Goal: Transaction & Acquisition: Purchase product/service

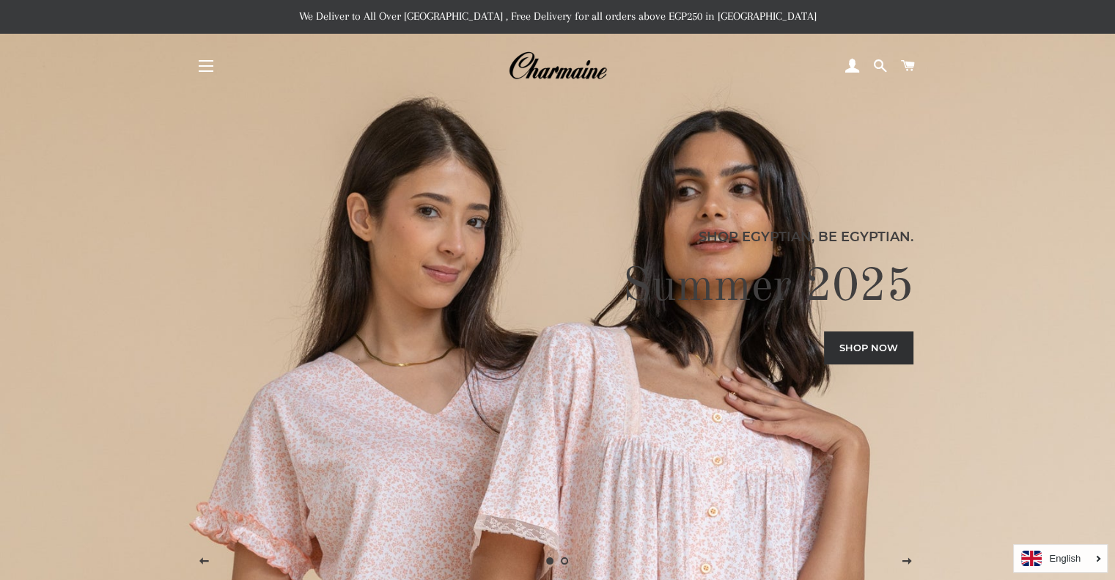
click at [202, 65] on span "button" at bounding box center [206, 65] width 15 height 1
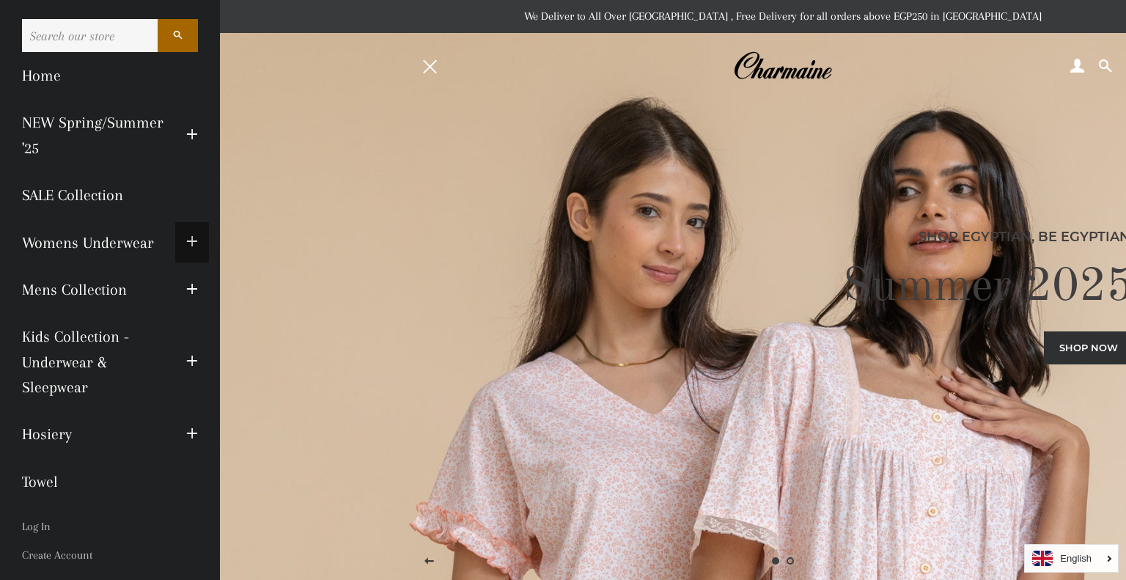
click at [186, 247] on span "button" at bounding box center [192, 242] width 12 height 18
click at [186, 251] on span "button" at bounding box center [192, 242] width 12 height 18
click at [80, 191] on link "SALE Collection" at bounding box center [110, 194] width 198 height 47
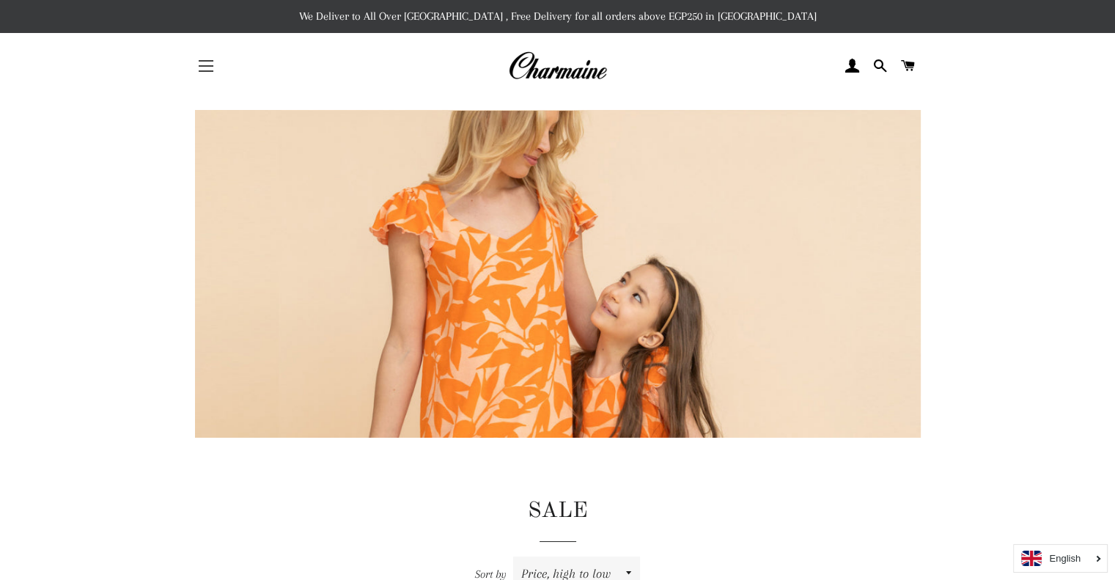
click at [208, 64] on button "Site navigation" at bounding box center [206, 66] width 37 height 37
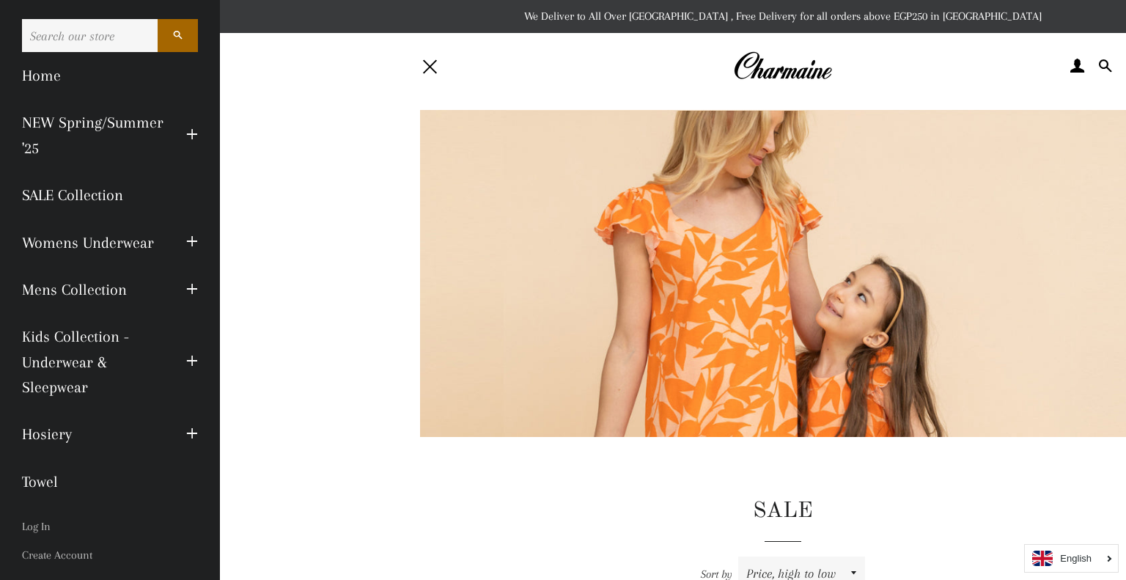
click at [95, 29] on input "Search our store" at bounding box center [90, 35] width 136 height 33
type input "pyjama"
click at [158, 19] on button "Search" at bounding box center [178, 35] width 40 height 33
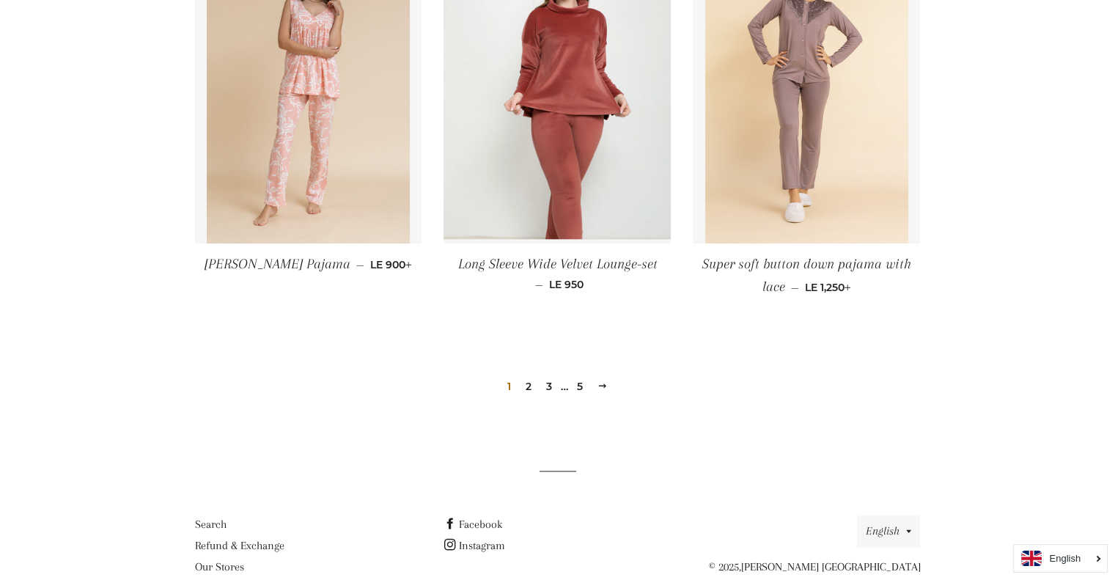
scroll to position [1612, 0]
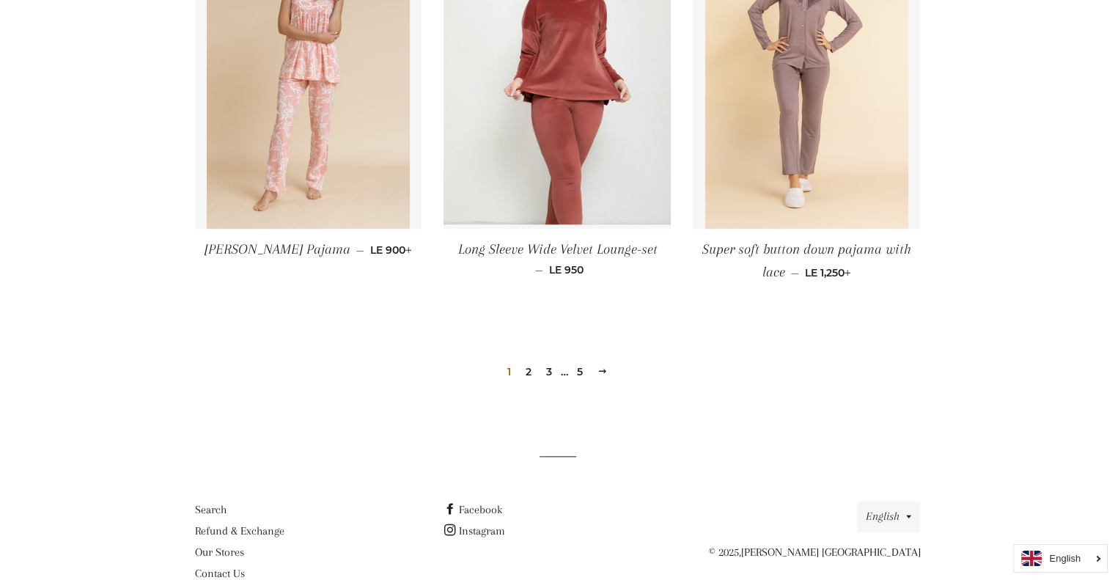
click at [528, 367] on link "2" at bounding box center [529, 372] width 18 height 22
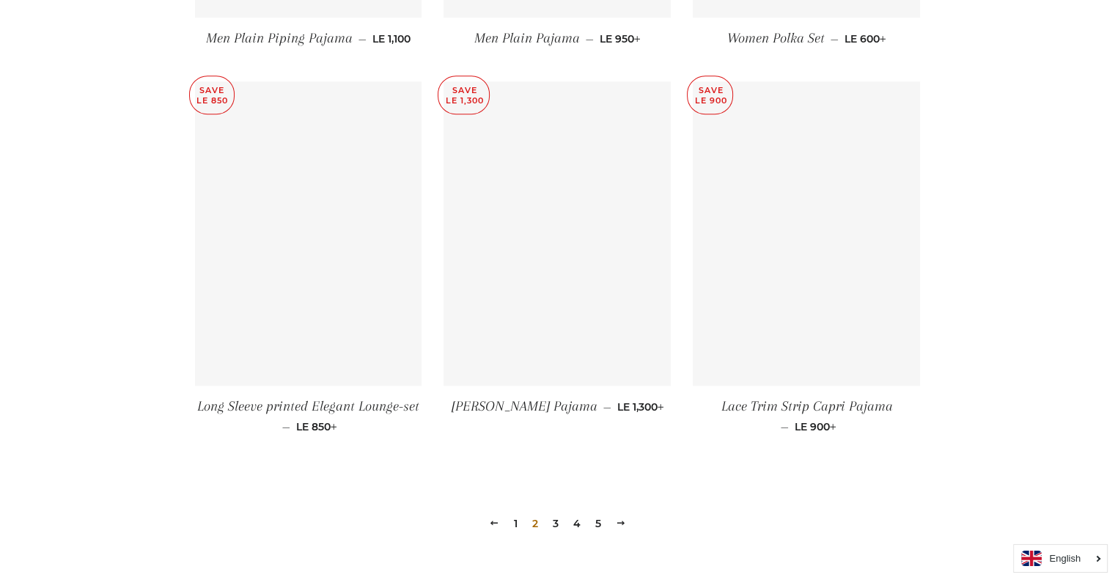
scroll to position [1539, 0]
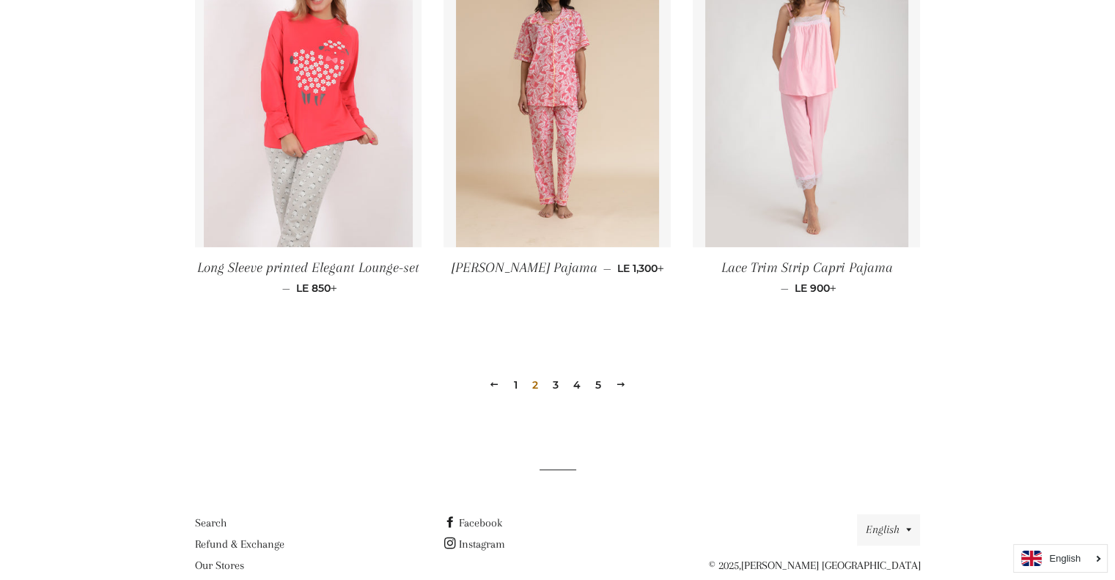
click at [557, 378] on link "3" at bounding box center [556, 385] width 18 height 22
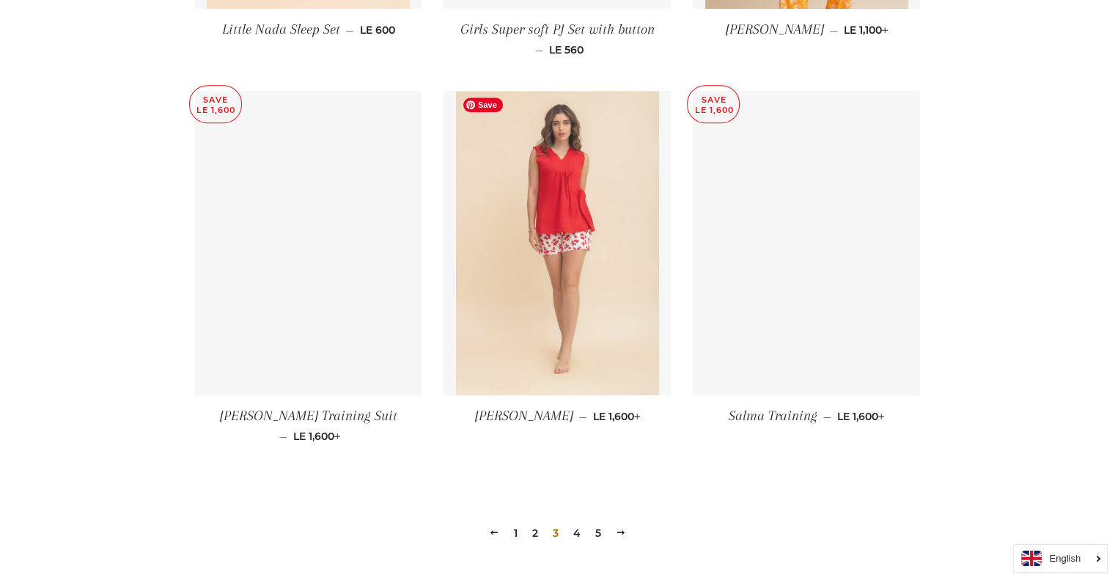
scroll to position [1392, 0]
